Goal: Information Seeking & Learning: Learn about a topic

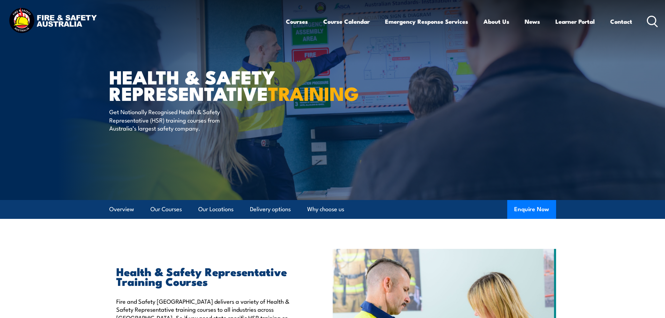
drag, startPoint x: 669, startPoint y: 87, endPoint x: 386, endPoint y: 1, distance: 296.0
click at [665, 0] on html "Courses Course Calendar Emergency Response Services Services Overview Emergency…" at bounding box center [332, 159] width 665 height 318
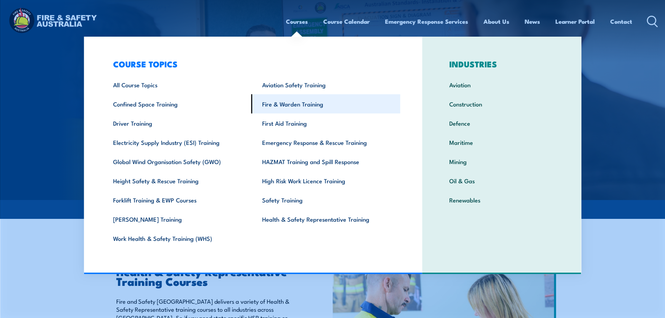
click at [293, 102] on link "Fire & Warden Training" at bounding box center [325, 103] width 149 height 19
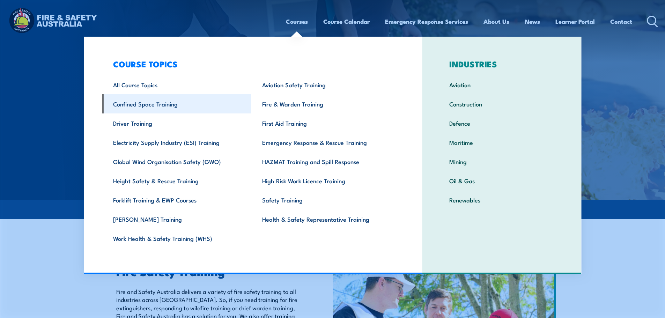
click at [166, 105] on link "Confined Space Training" at bounding box center [176, 103] width 149 height 19
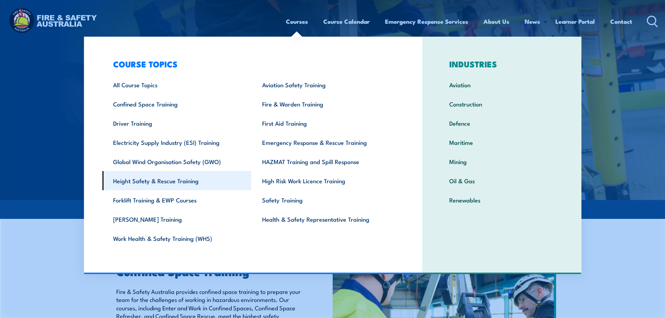
click at [155, 176] on link "Height Safety & Rescue Training" at bounding box center [176, 180] width 149 height 19
